Goal: Book appointment/travel/reservation

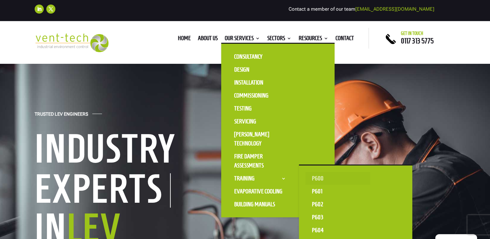
click at [315, 176] on link "P600" at bounding box center [337, 178] width 65 height 13
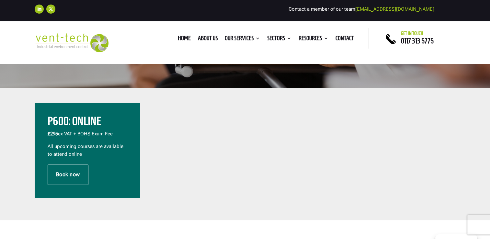
scroll to position [162, 0]
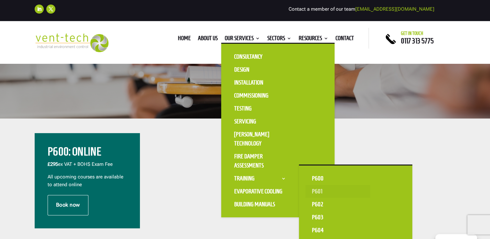
click at [320, 192] on link "P601" at bounding box center [337, 191] width 65 height 13
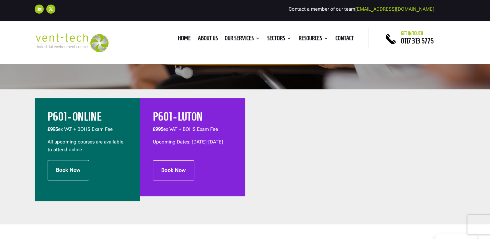
scroll to position [194, 0]
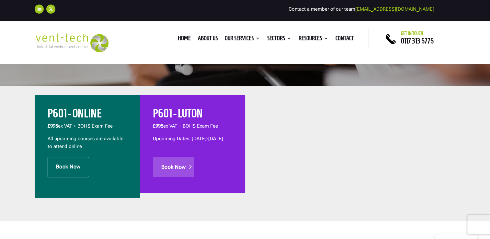
click at [173, 174] on link "Book Now" at bounding box center [173, 167] width 41 height 20
